Goal: Information Seeking & Learning: Learn about a topic

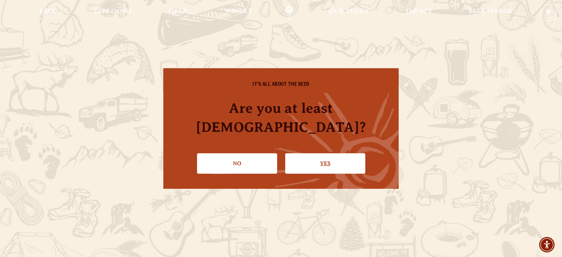
click at [332, 153] on link "Yes" at bounding box center [325, 163] width 80 height 20
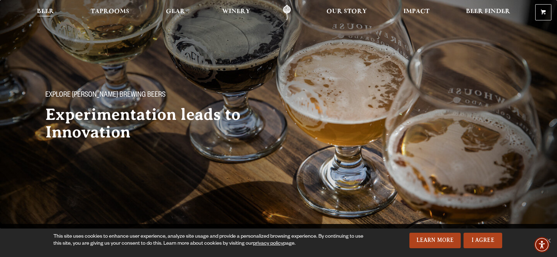
click at [45, 13] on span "Beer" at bounding box center [45, 12] width 17 height 6
click at [478, 246] on link "I Agree" at bounding box center [482, 240] width 39 height 15
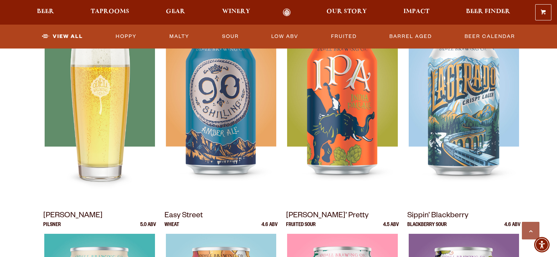
scroll to position [246, 0]
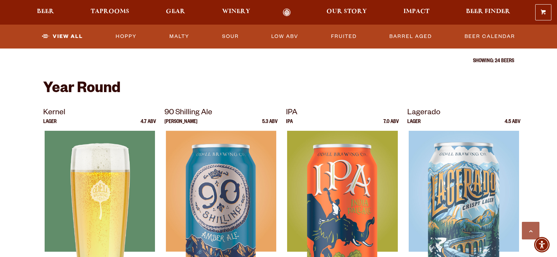
click at [112, 168] on img at bounding box center [99, 219] width 110 height 176
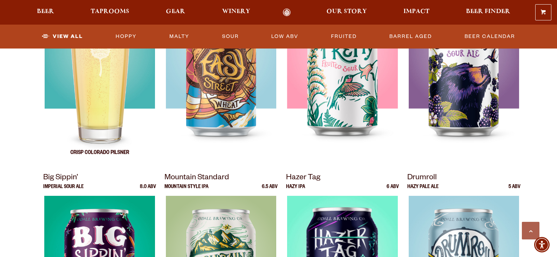
scroll to position [527, 0]
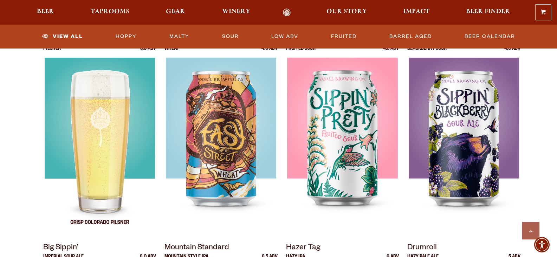
click at [101, 129] on img at bounding box center [99, 146] width 110 height 176
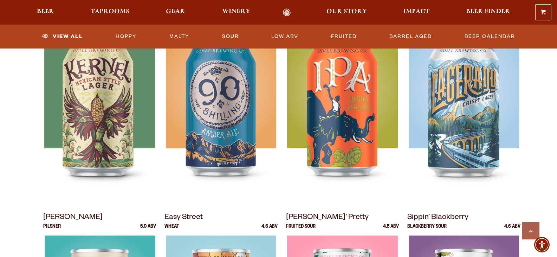
scroll to position [281, 0]
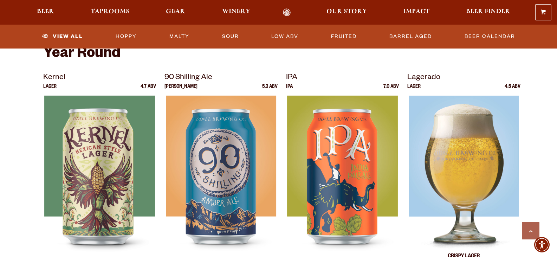
click at [448, 181] on img at bounding box center [464, 184] width 110 height 176
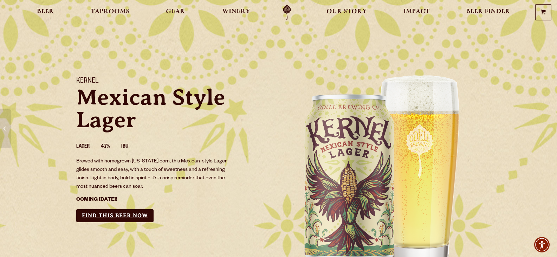
click at [115, 212] on link "Find this Beer Now" at bounding box center [114, 215] width 77 height 13
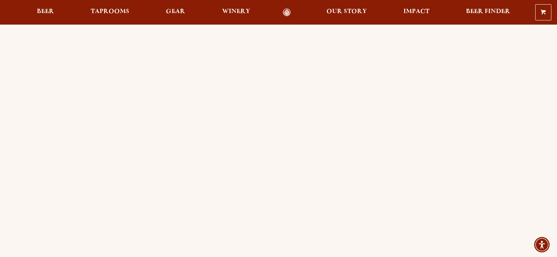
scroll to position [70, 0]
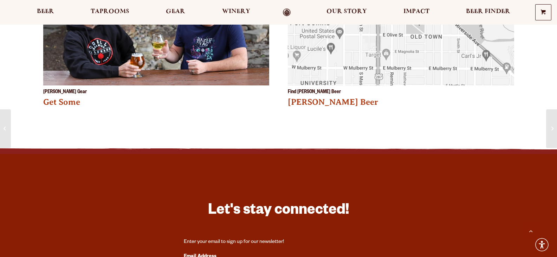
scroll to position [1054, 0]
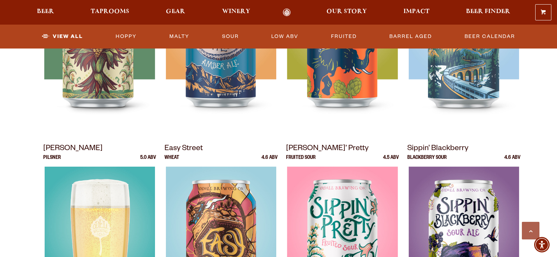
scroll to position [316, 0]
